Goal: Task Accomplishment & Management: Use online tool/utility

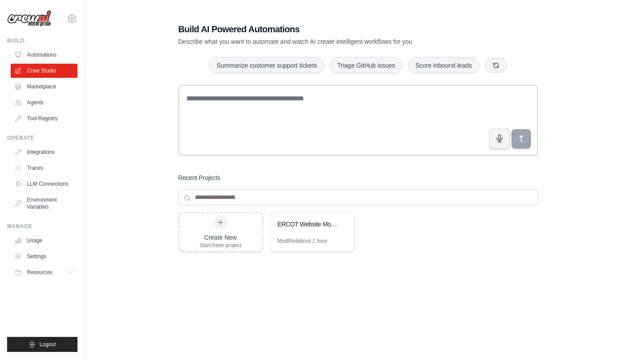
click at [413, 263] on div "Create New Start fresh project ERCOT Website Monitor & Email Notification Modif…" at bounding box center [357, 283] width 359 height 142
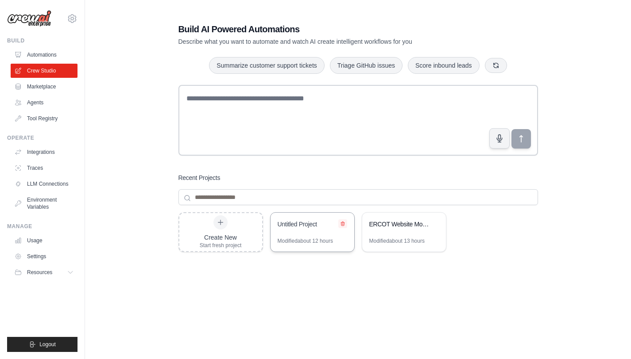
click at [342, 226] on icon at bounding box center [343, 224] width 4 height 4
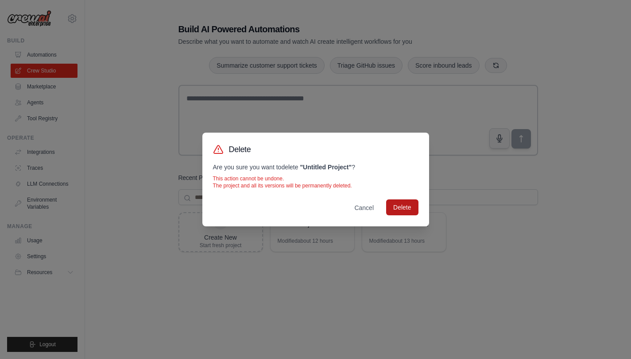
click at [407, 212] on button "Delete" at bounding box center [402, 208] width 32 height 16
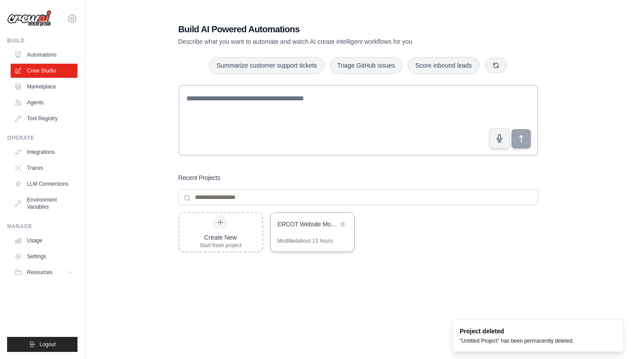
click at [324, 236] on div "ERCOT Website Monitor & Email Notification" at bounding box center [312, 225] width 84 height 25
click at [371, 186] on div "Recent Projects Create New Start fresh project ERCOT Website Monitor & Email No…" at bounding box center [357, 264] width 359 height 181
click at [439, 11] on div "Build AI Powered Automations Describe what you want to automate and watch AI cr…" at bounding box center [358, 188] width 381 height 359
click at [356, 297] on div "Create New Start fresh project ERCOT Website Monitor & Email Notification Modif…" at bounding box center [357, 283] width 359 height 142
click at [480, 29] on div "Build AI Powered Automations Describe what you want to automate and watch AI cr…" at bounding box center [357, 34] width 359 height 23
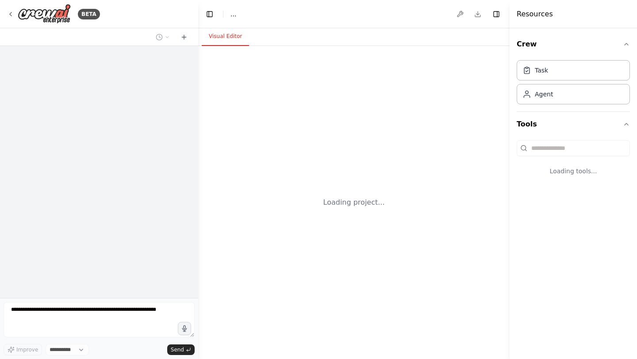
select select "****"
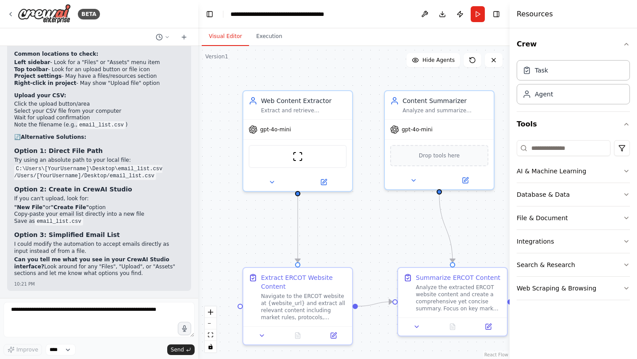
scroll to position [3432, 0]
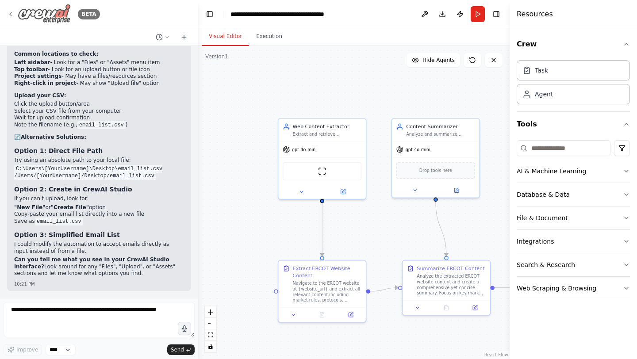
click at [12, 15] on icon at bounding box center [10, 14] width 7 height 7
